Goal: Find specific page/section: Find specific page/section

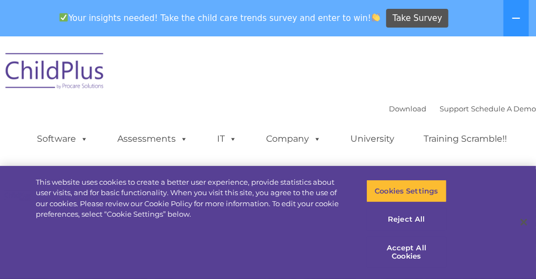
select select "MEDIUM"
click at [512, 16] on icon at bounding box center [516, 18] width 9 height 9
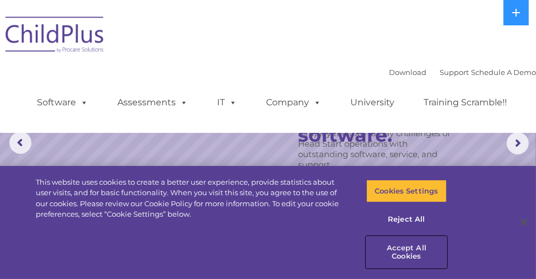
click at [410, 259] on button "Accept All Cookies" at bounding box center [406, 251] width 80 height 31
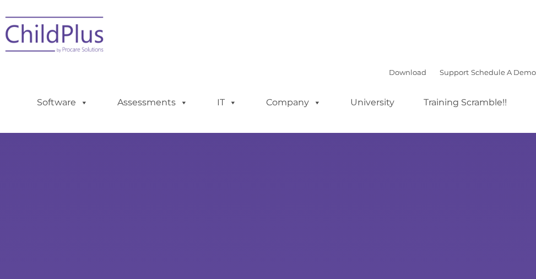
type input ""
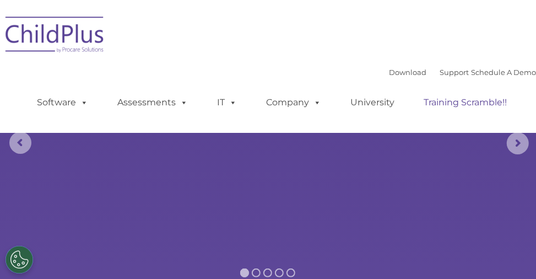
select select "MEDIUM"
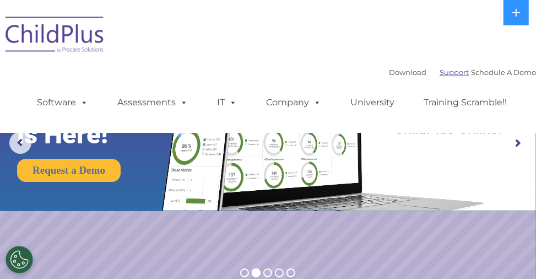
click at [442, 71] on link "Support" at bounding box center [453, 72] width 29 height 9
